Goal: Transaction & Acquisition: Purchase product/service

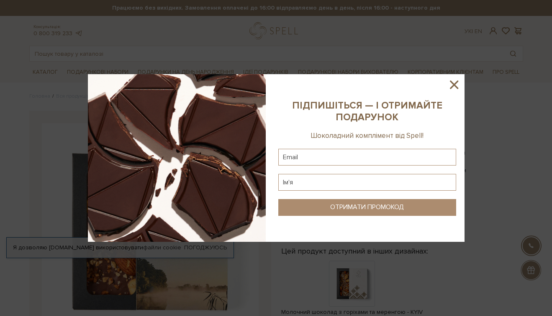
click at [453, 86] on icon at bounding box center [454, 84] width 8 height 8
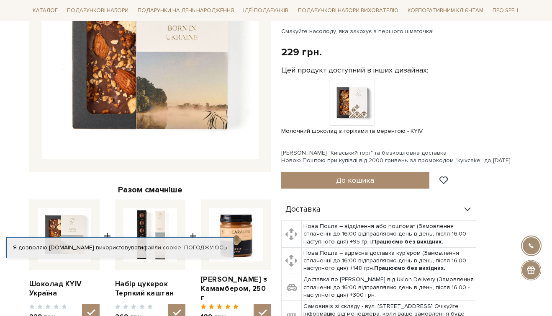
scroll to position [183, 0]
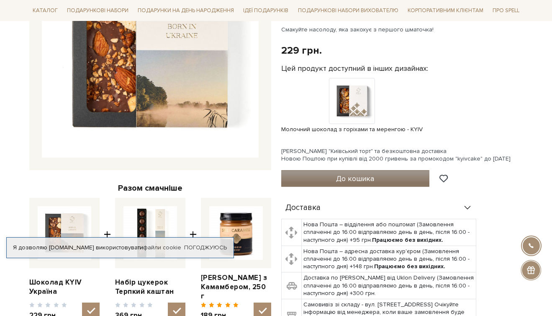
click at [381, 172] on button "До кошика" at bounding box center [355, 178] width 149 height 17
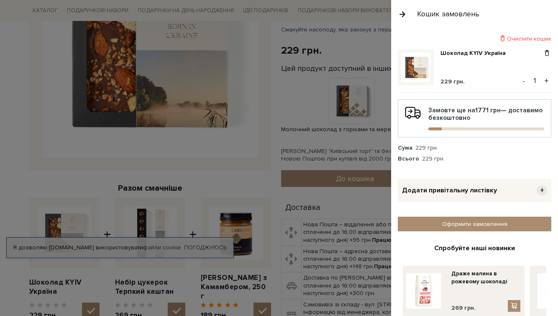
click at [269, 147] on div at bounding box center [279, 158] width 558 height 316
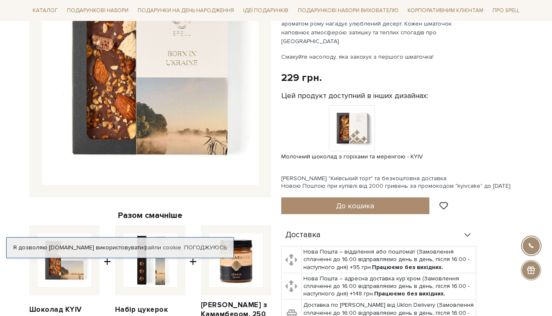
scroll to position [268, 0]
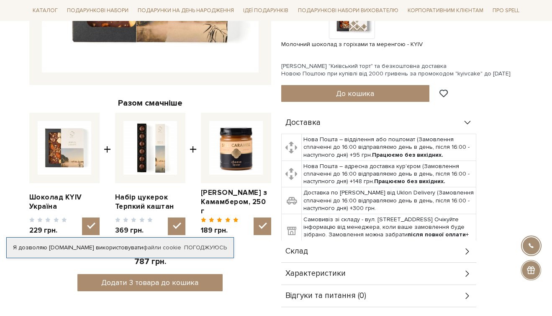
click at [148, 140] on img at bounding box center [151, 148] width 54 height 54
click at [168, 217] on input "checkbox" at bounding box center [177, 226] width 18 height 18
checkbox input "false"
click at [145, 199] on link "Набір цукерок Терпкий каштан" at bounding box center [150, 202] width 70 height 18
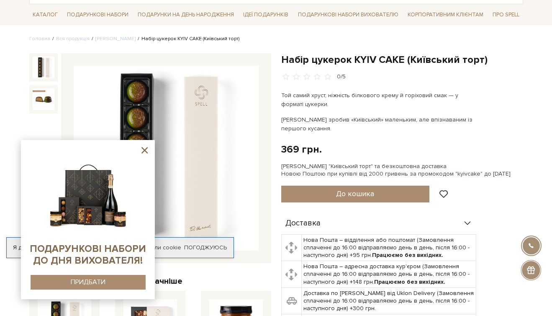
scroll to position [57, 0]
click at [142, 150] on icon at bounding box center [144, 150] width 10 height 10
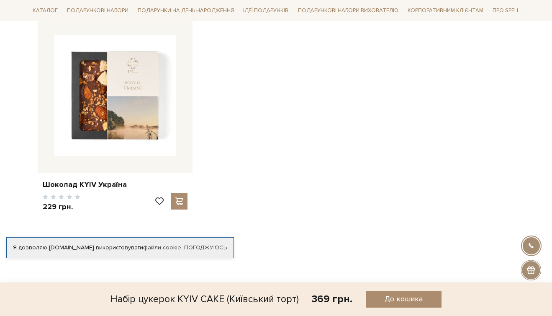
scroll to position [590, 0]
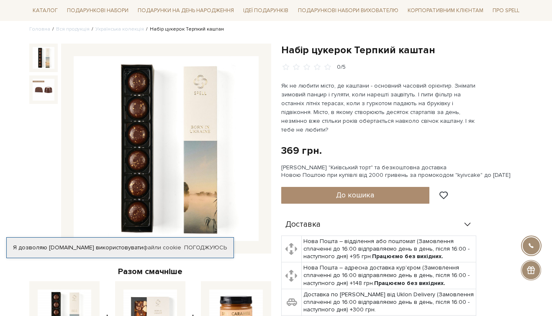
scroll to position [67, 0]
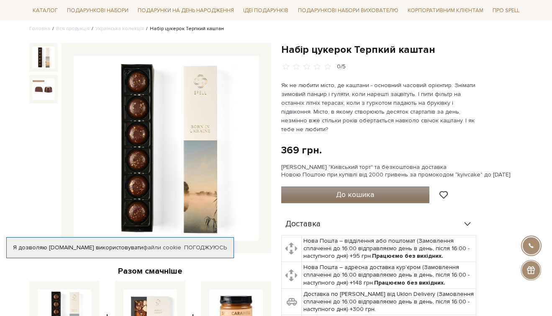
click at [342, 196] on span "До кошика" at bounding box center [355, 194] width 38 height 9
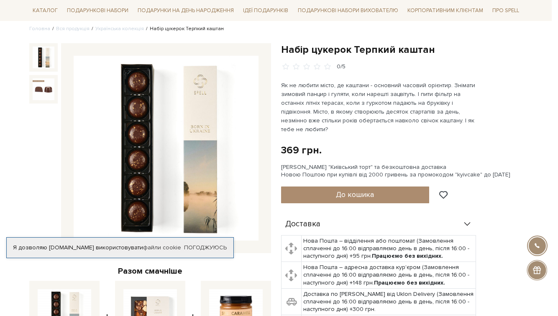
click at [268, 32] on div at bounding box center [279, 158] width 558 height 316
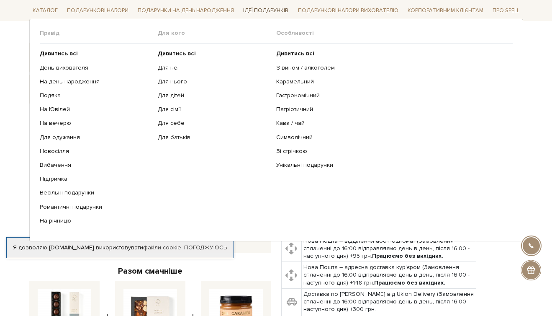
click at [252, 11] on link "Ідеї подарунків" at bounding box center [266, 10] width 52 height 13
